Goal: Transaction & Acquisition: Purchase product/service

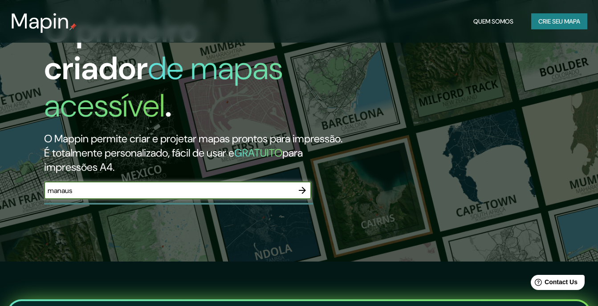
type input "manaus"
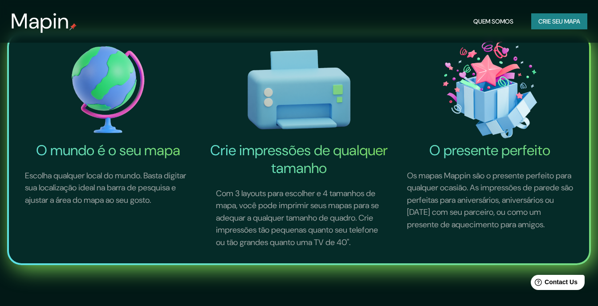
scroll to position [89, 0]
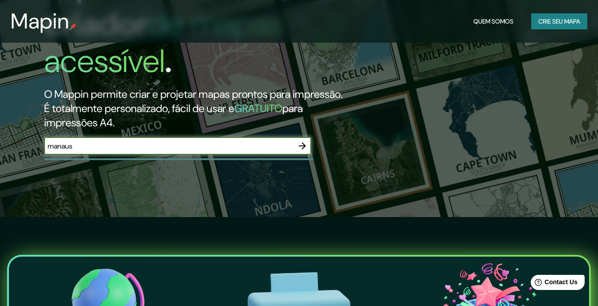
click at [301, 141] on icon "button" at bounding box center [302, 146] width 11 height 11
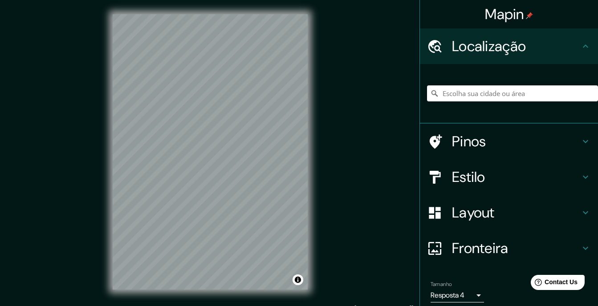
click at [473, 179] on h4 "Estilo" at bounding box center [516, 177] width 128 height 18
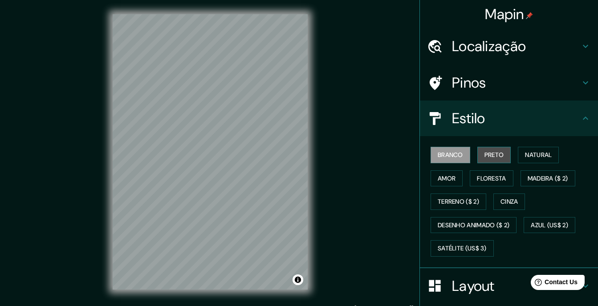
click at [495, 152] on font "Preto" at bounding box center [495, 155] width 20 height 11
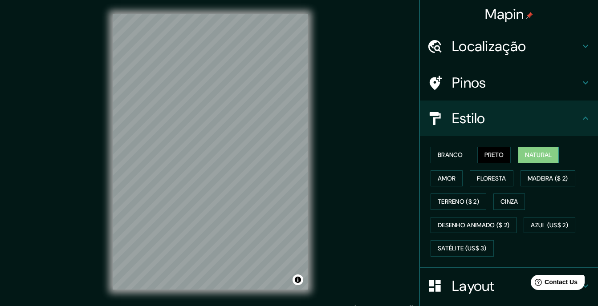
click at [546, 150] on font "Natural" at bounding box center [538, 155] width 27 height 11
click at [452, 180] on button "Amor" at bounding box center [447, 179] width 32 height 16
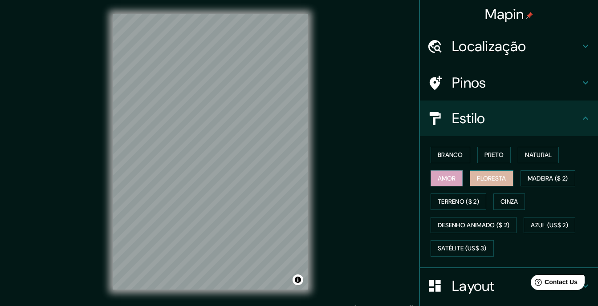
click at [470, 180] on button "Floresta" at bounding box center [491, 179] width 43 height 16
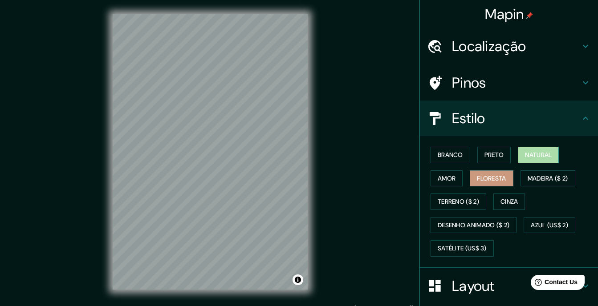
click at [536, 155] on font "Natural" at bounding box center [538, 155] width 27 height 11
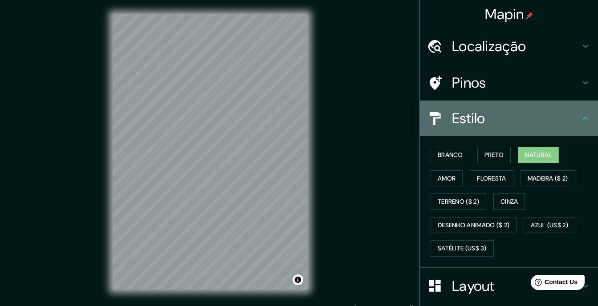
click at [571, 118] on div "Estilo" at bounding box center [509, 119] width 178 height 36
click at [580, 119] on icon at bounding box center [585, 118] width 11 height 11
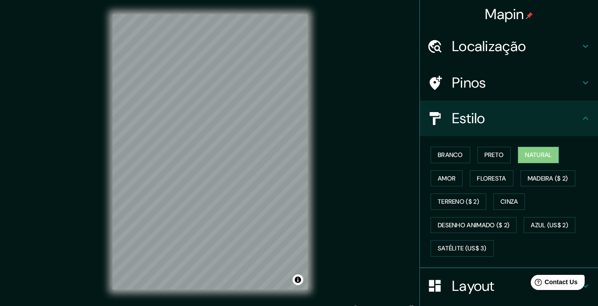
click at [583, 119] on icon at bounding box center [585, 118] width 5 height 3
click at [580, 125] on div "Estilo" at bounding box center [509, 119] width 178 height 36
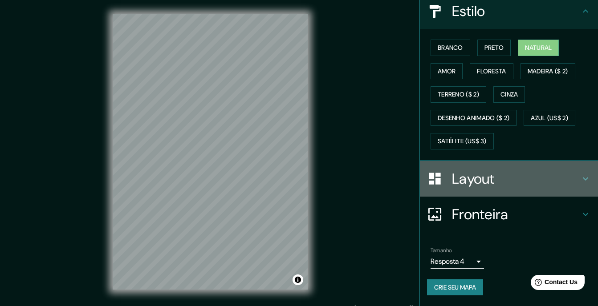
click at [584, 167] on div "Layout" at bounding box center [509, 179] width 178 height 36
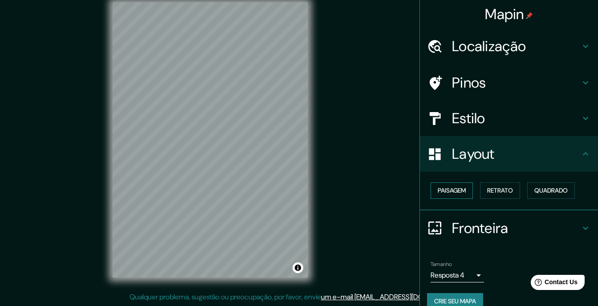
click at [449, 184] on button "Paisagem" at bounding box center [452, 191] width 42 height 16
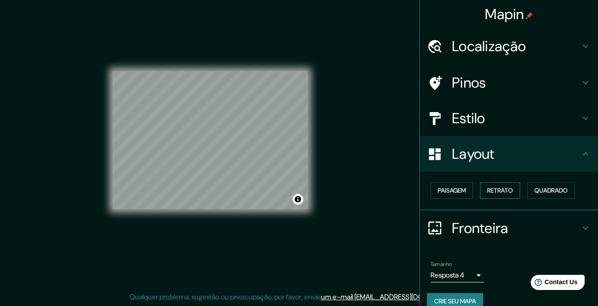
click at [500, 190] on font "Retrato" at bounding box center [500, 190] width 26 height 11
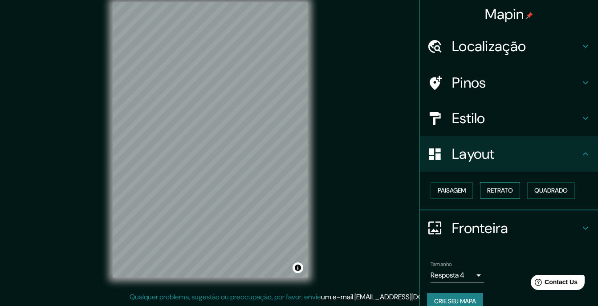
drag, startPoint x: 553, startPoint y: 187, endPoint x: 510, endPoint y: 183, distance: 43.8
click at [552, 188] on font "Quadrado" at bounding box center [551, 190] width 33 height 11
